Goal: Information Seeking & Learning: Learn about a topic

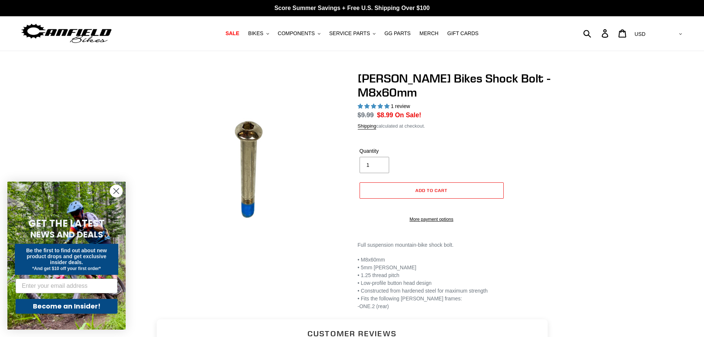
select select "highest-rating"
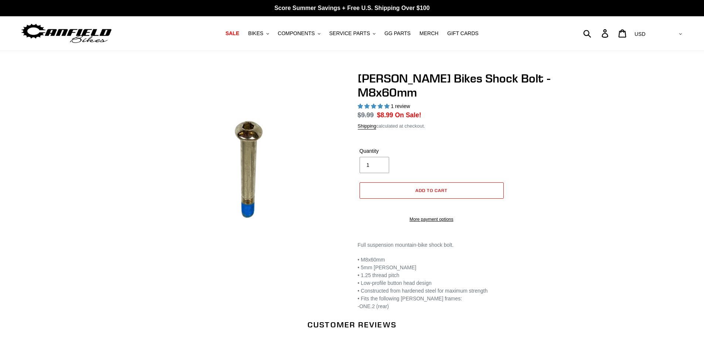
select select "highest-rating"
